Goal: Task Accomplishment & Management: Use online tool/utility

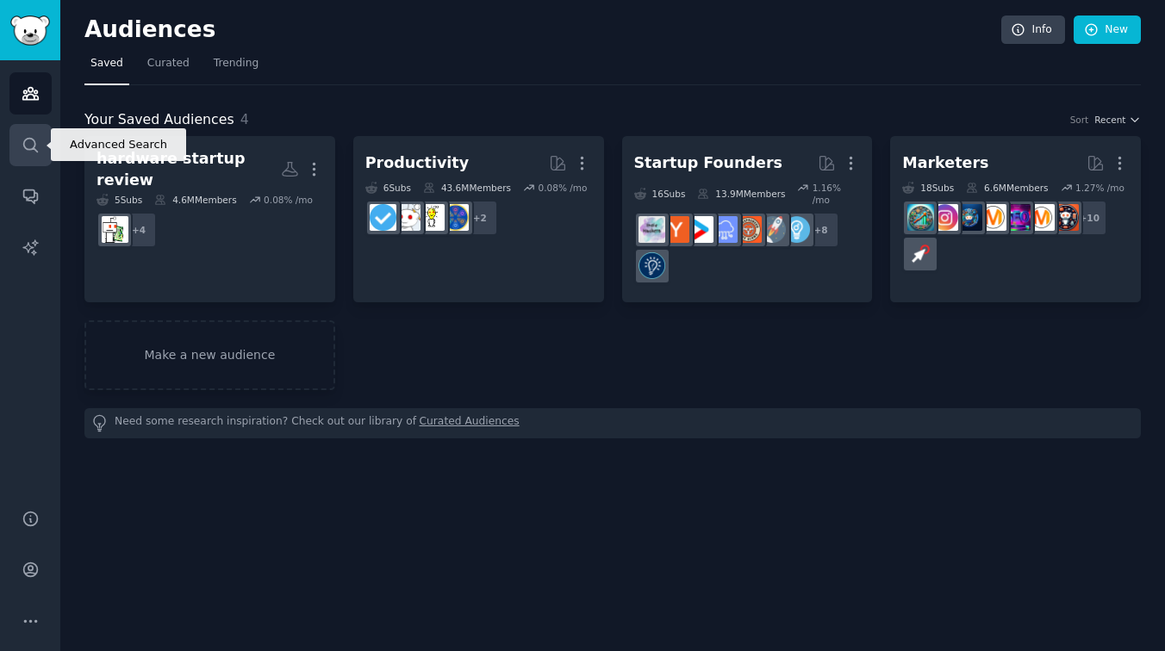
click at [40, 141] on link "Search" at bounding box center [30, 145] width 42 height 42
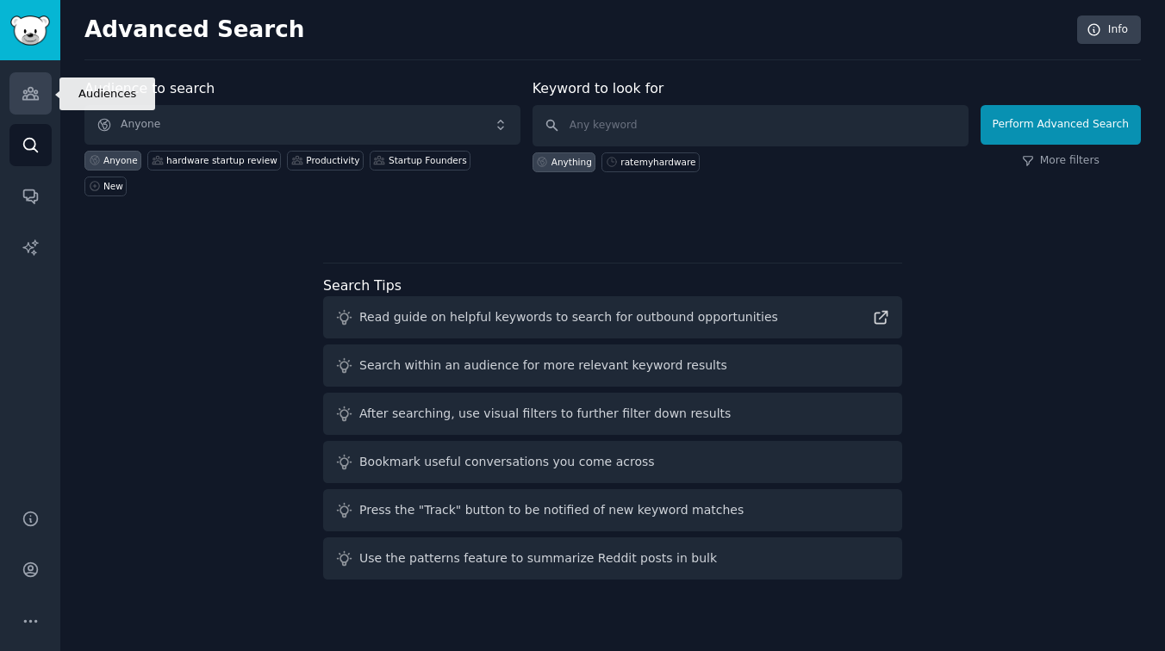
click at [27, 103] on link "Audiences" at bounding box center [30, 93] width 42 height 42
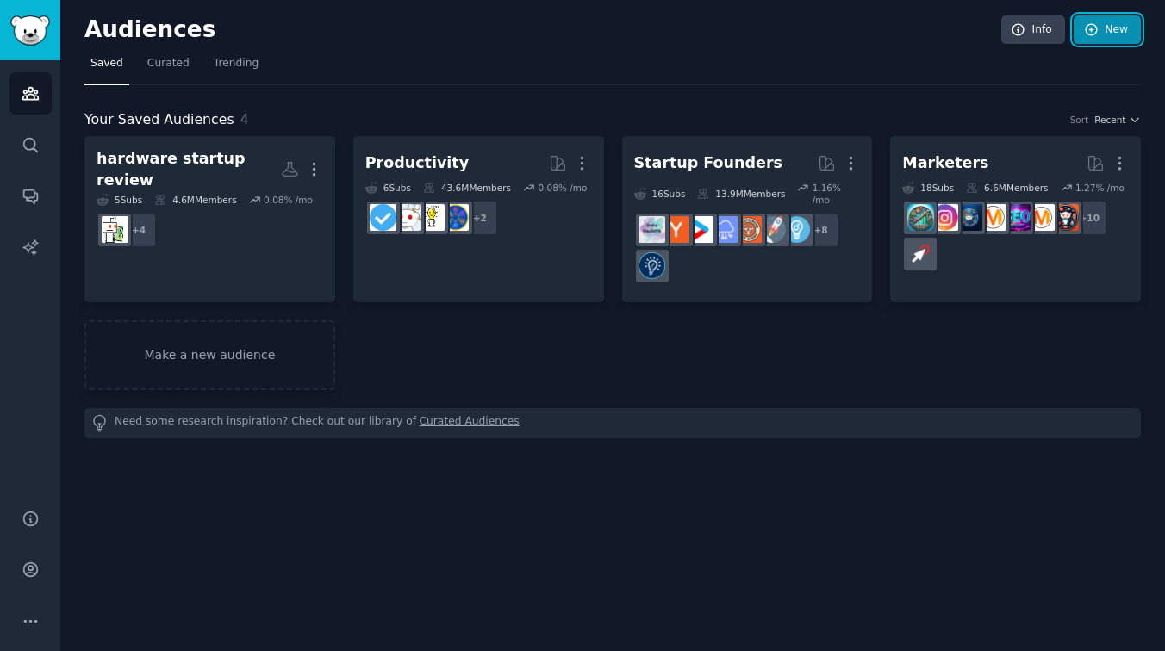
click at [1097, 36] on icon at bounding box center [1092, 30] width 16 height 16
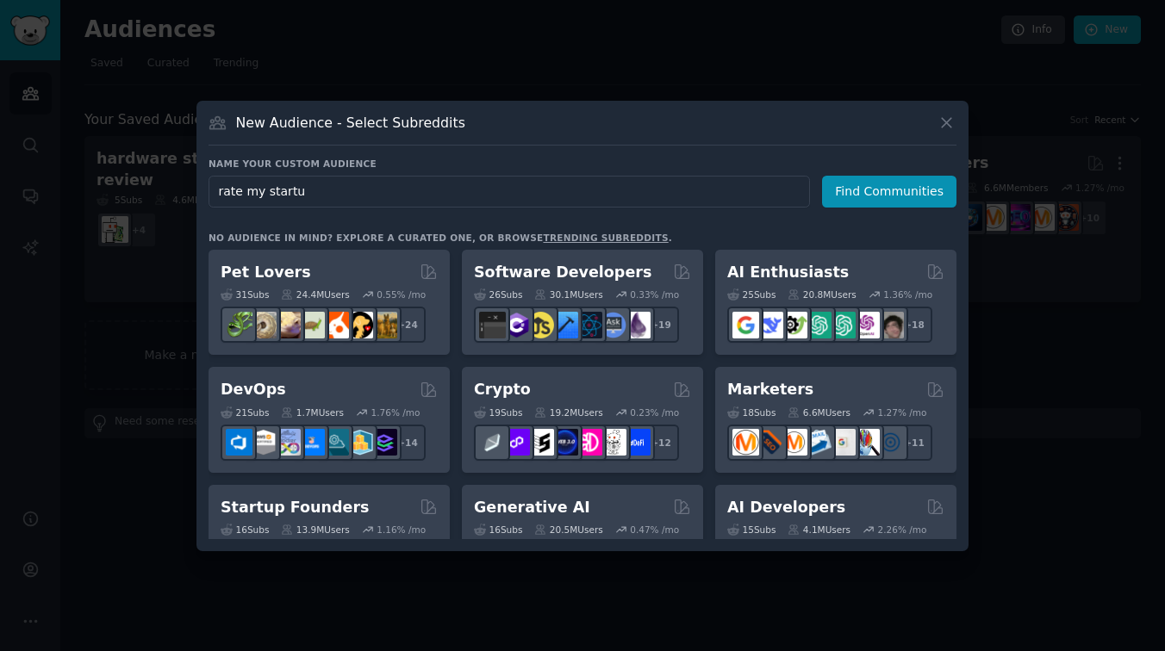
type input "rate my startup"
click button "Find Communities" at bounding box center [889, 192] width 134 height 32
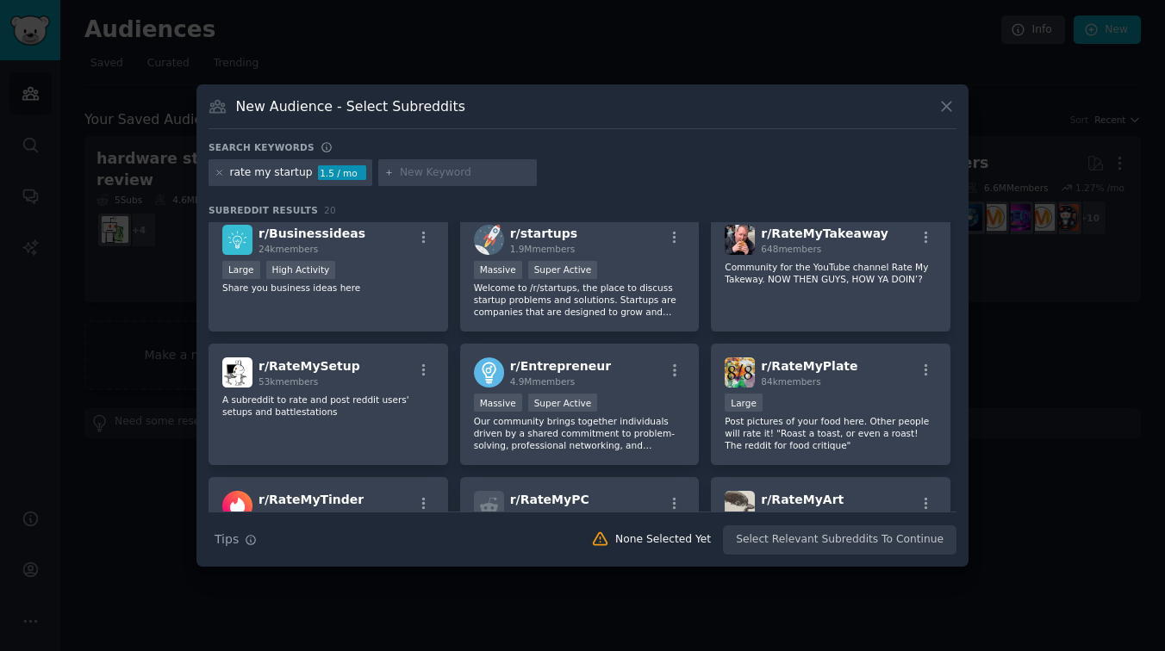
scroll to position [140, 0]
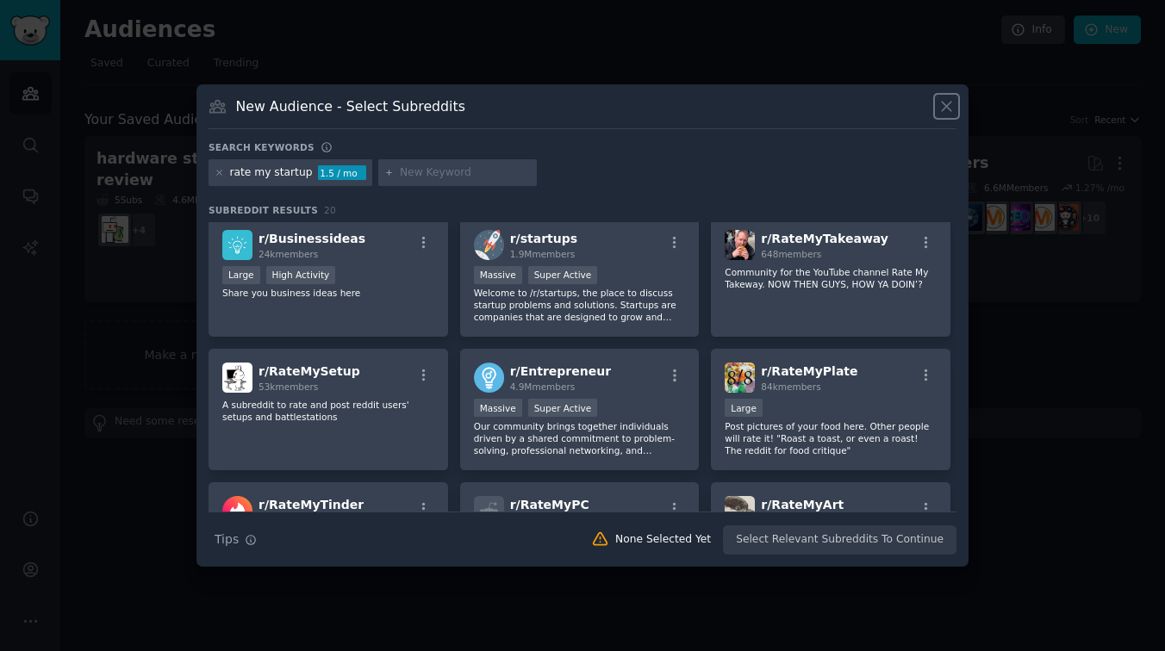
click at [947, 108] on icon at bounding box center [946, 106] width 9 height 9
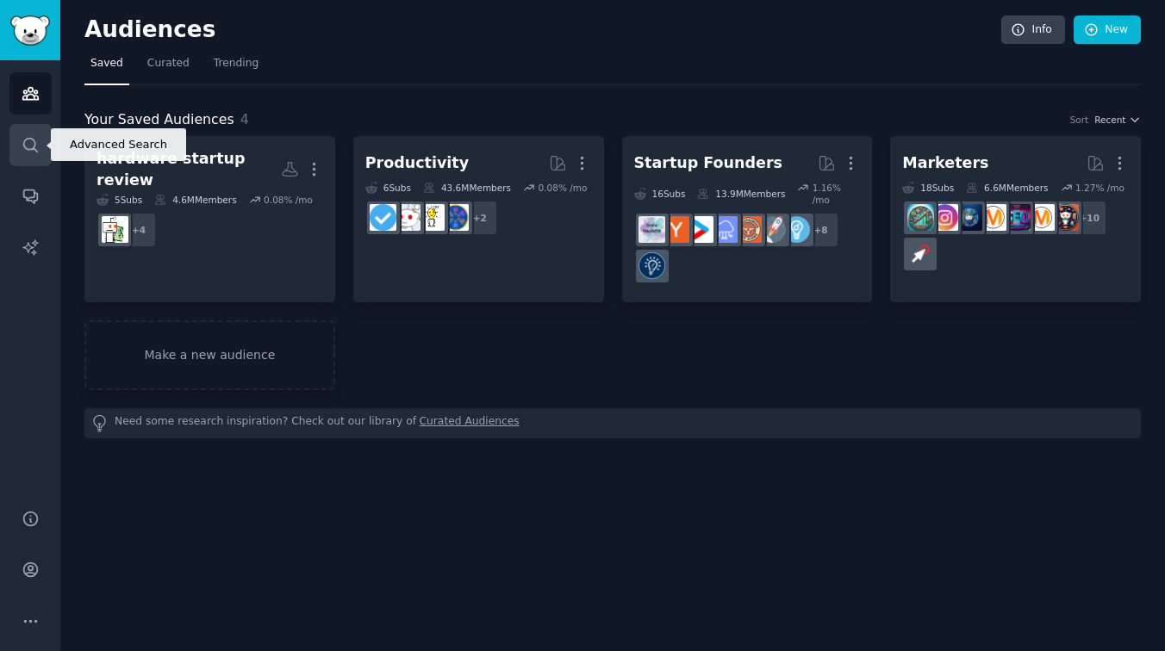
click at [29, 153] on icon "Sidebar" at bounding box center [31, 145] width 18 height 18
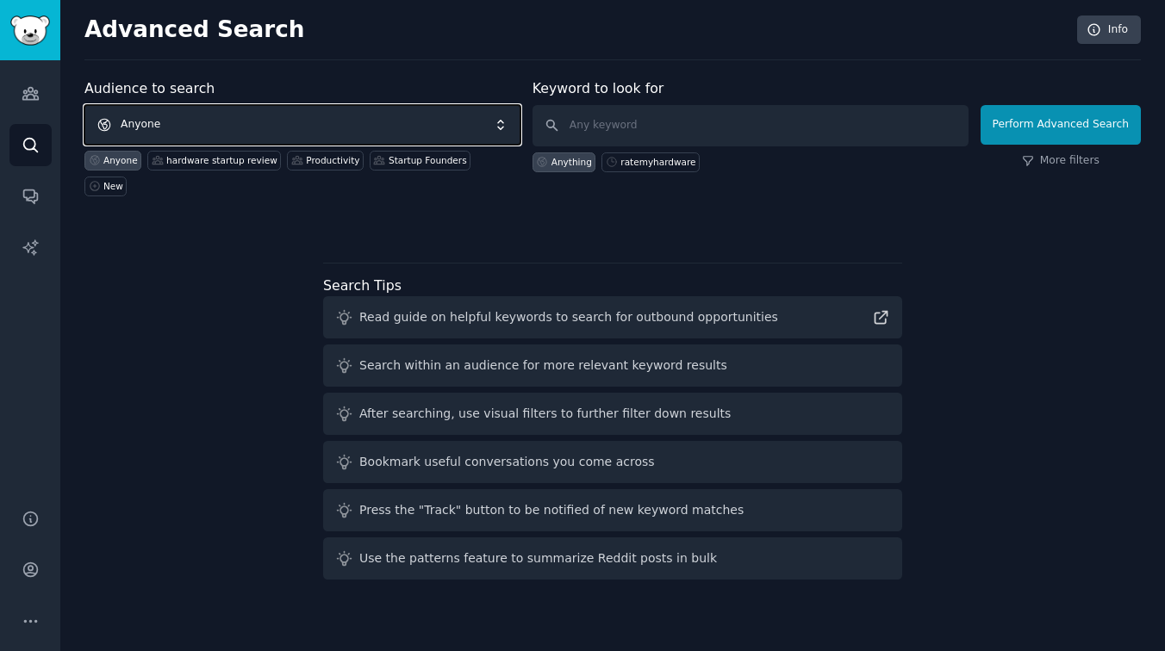
click at [197, 117] on span "Anyone" at bounding box center [302, 125] width 436 height 40
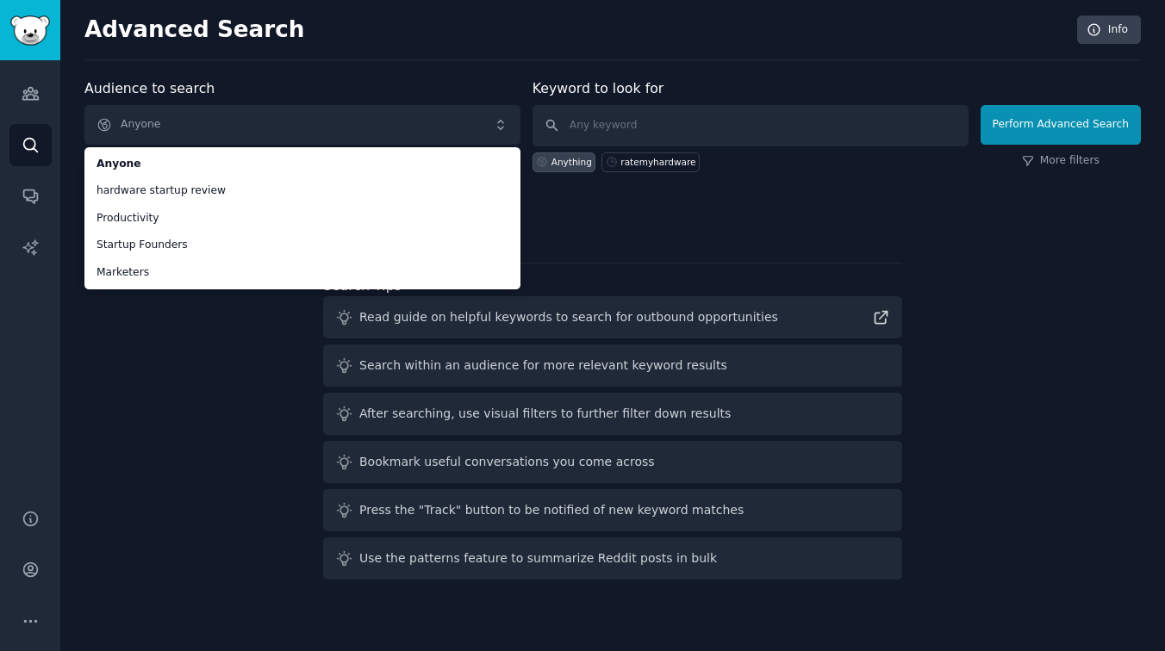
click at [165, 359] on div "Audience to search Anyone Anyone hardware startup review Productivity Startup F…" at bounding box center [612, 332] width 1056 height 508
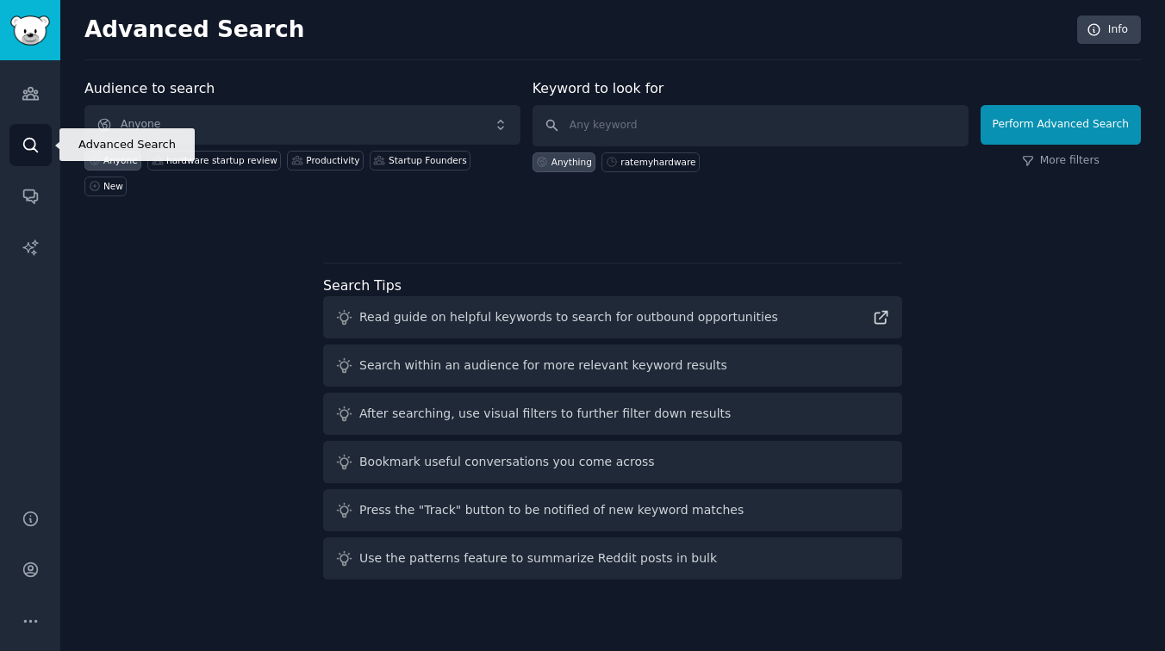
click at [40, 163] on link "Search" at bounding box center [30, 145] width 42 height 42
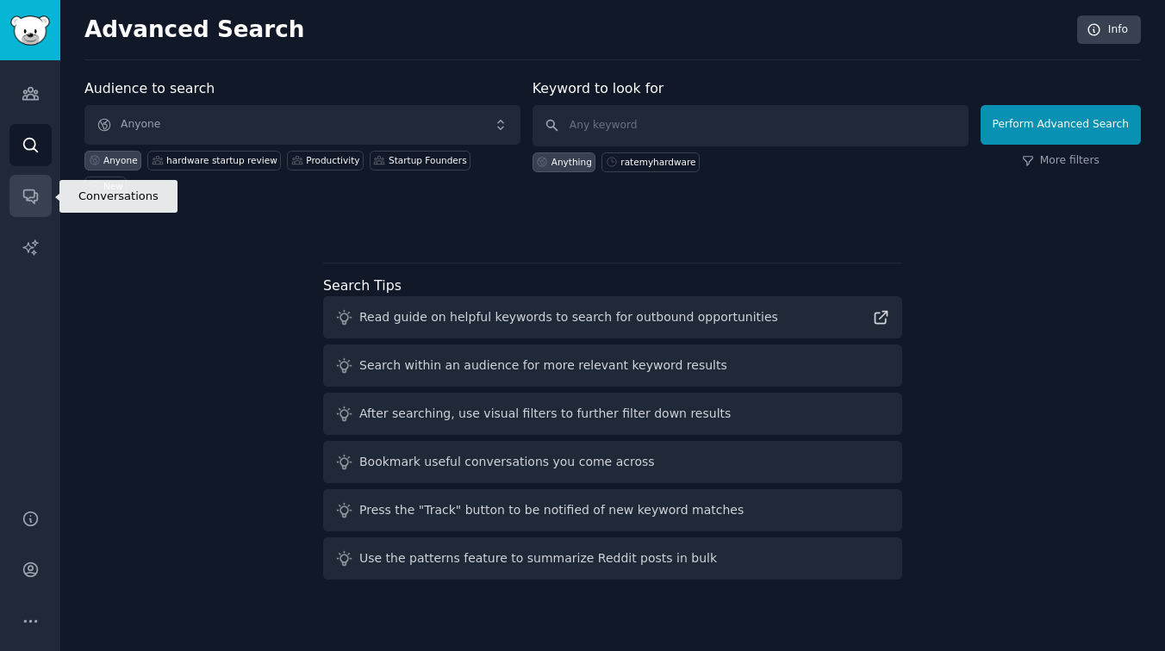
click at [38, 190] on icon "Sidebar" at bounding box center [31, 196] width 18 height 18
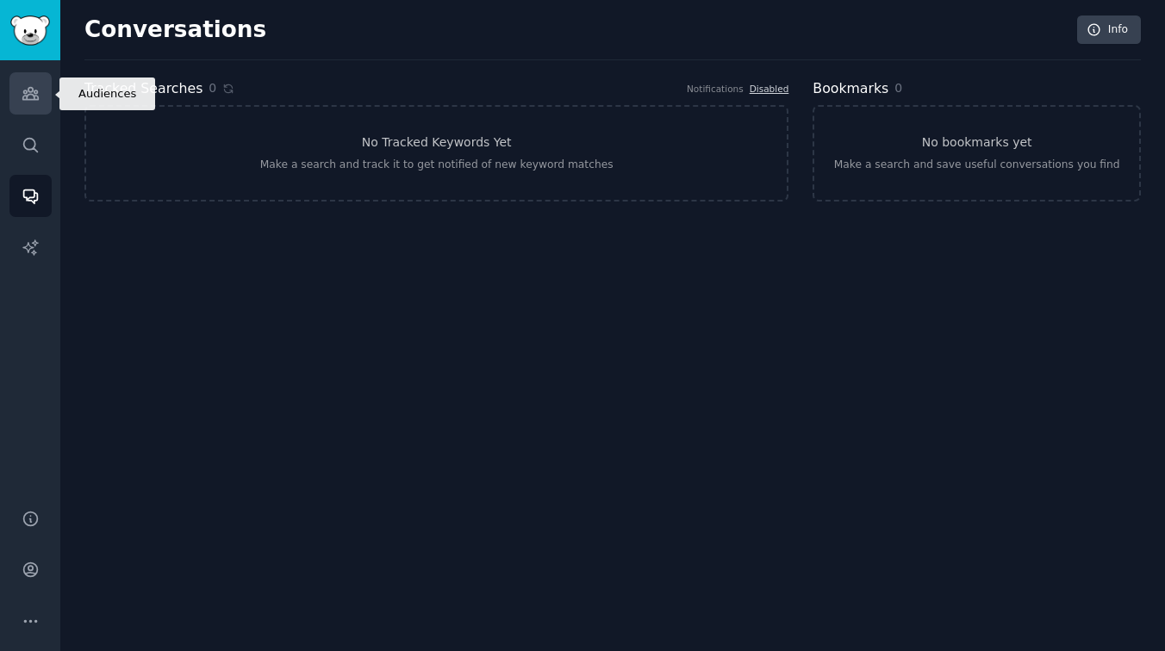
click at [34, 90] on icon "Sidebar" at bounding box center [31, 93] width 18 height 18
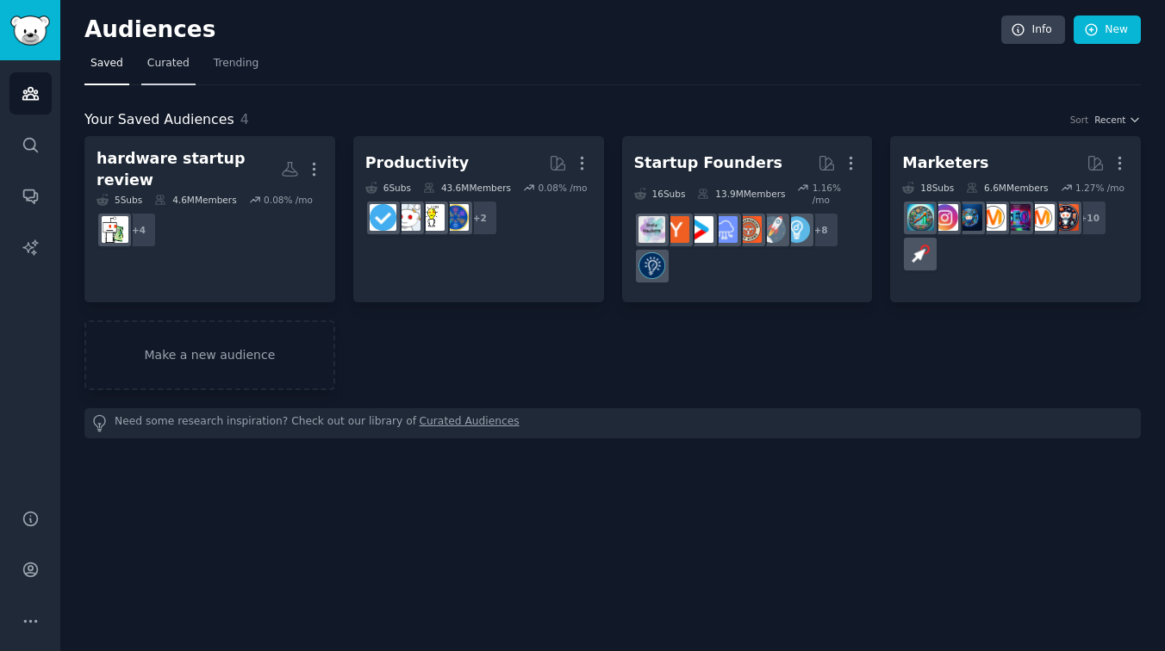
click at [184, 65] on span "Curated" at bounding box center [168, 64] width 42 height 16
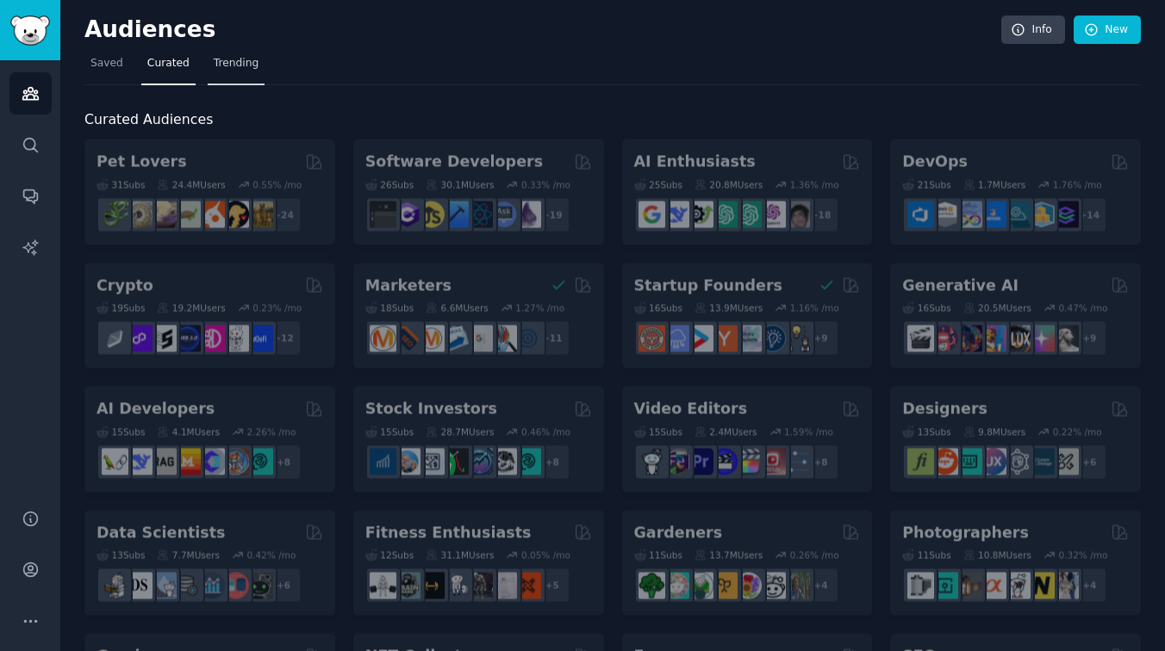
click at [239, 68] on span "Trending" at bounding box center [236, 64] width 45 height 16
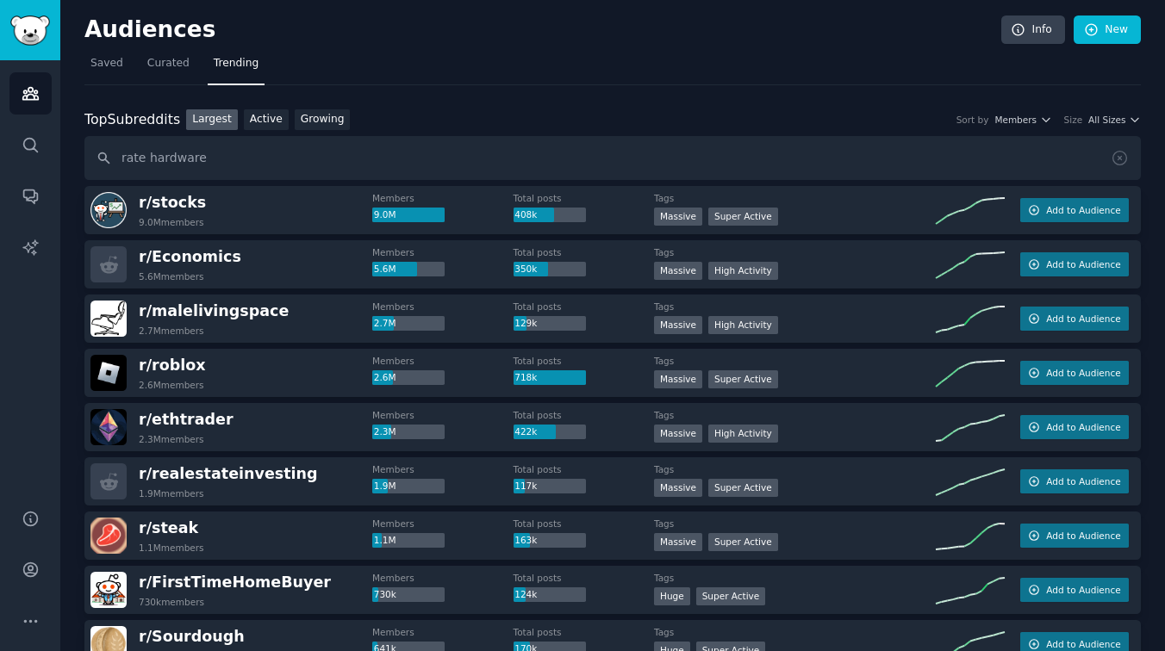
type input "rate hardware"
